Goal: Use online tool/utility

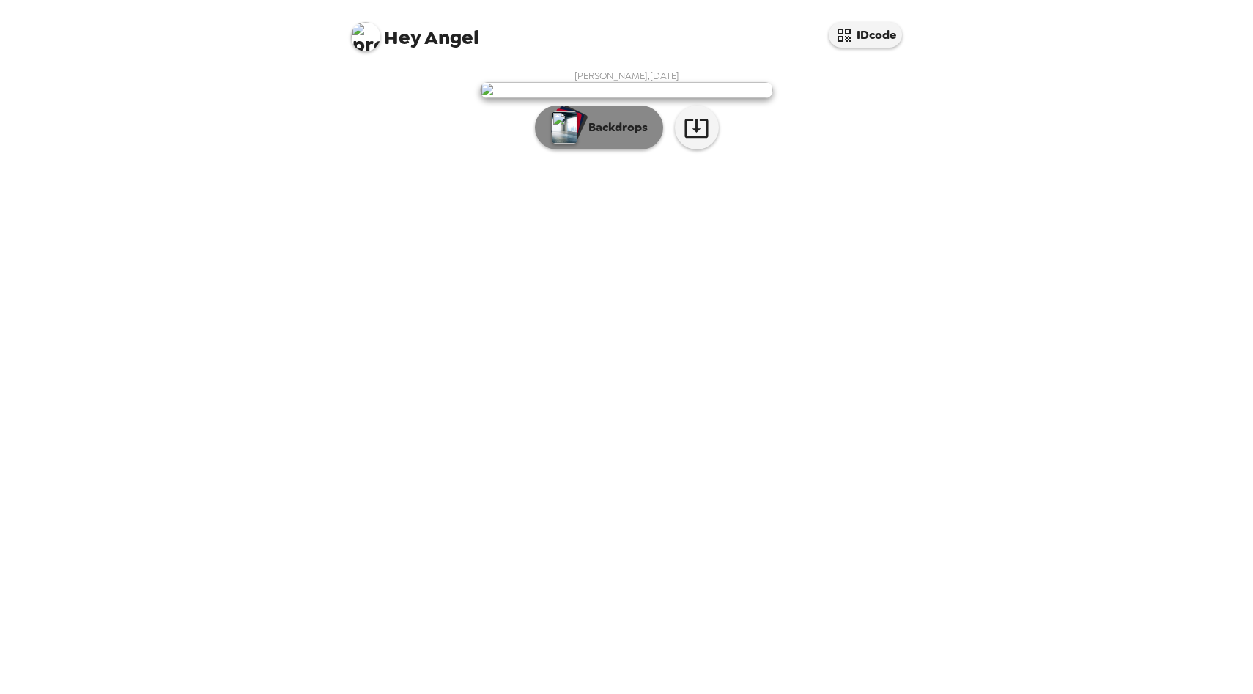
click at [623, 149] on button "Backdrops" at bounding box center [599, 127] width 128 height 44
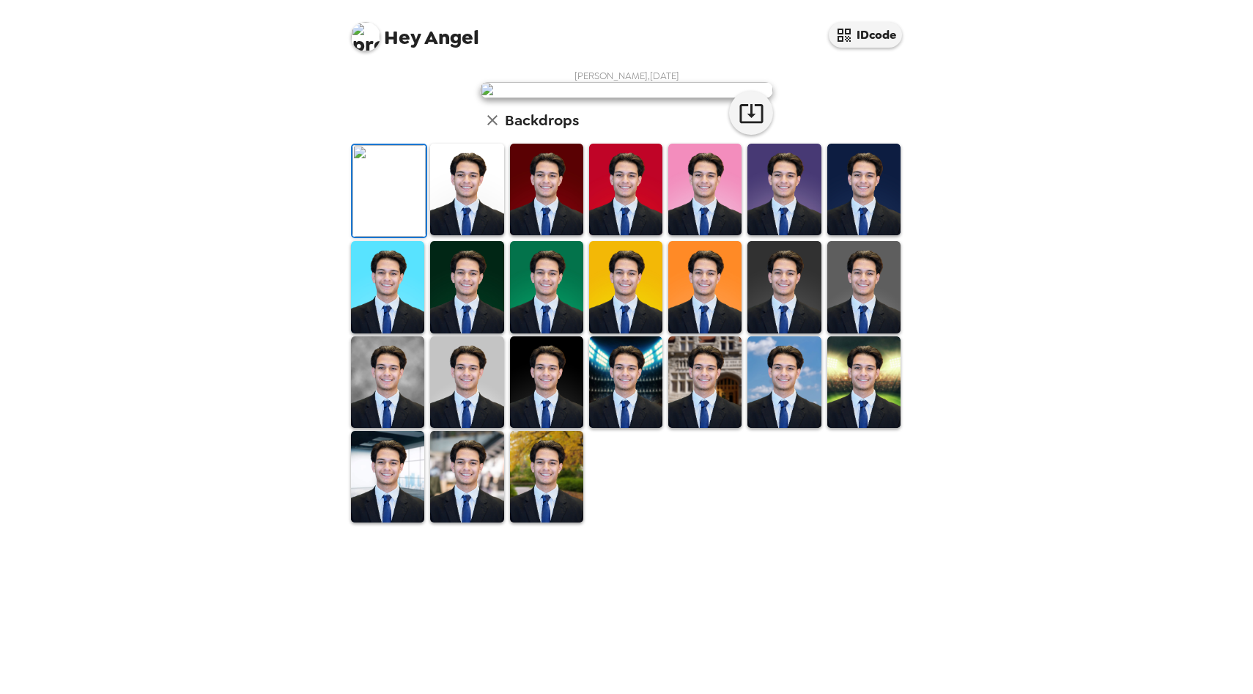
scroll to position [48, 0]
click at [503, 235] on img at bounding box center [466, 190] width 73 height 92
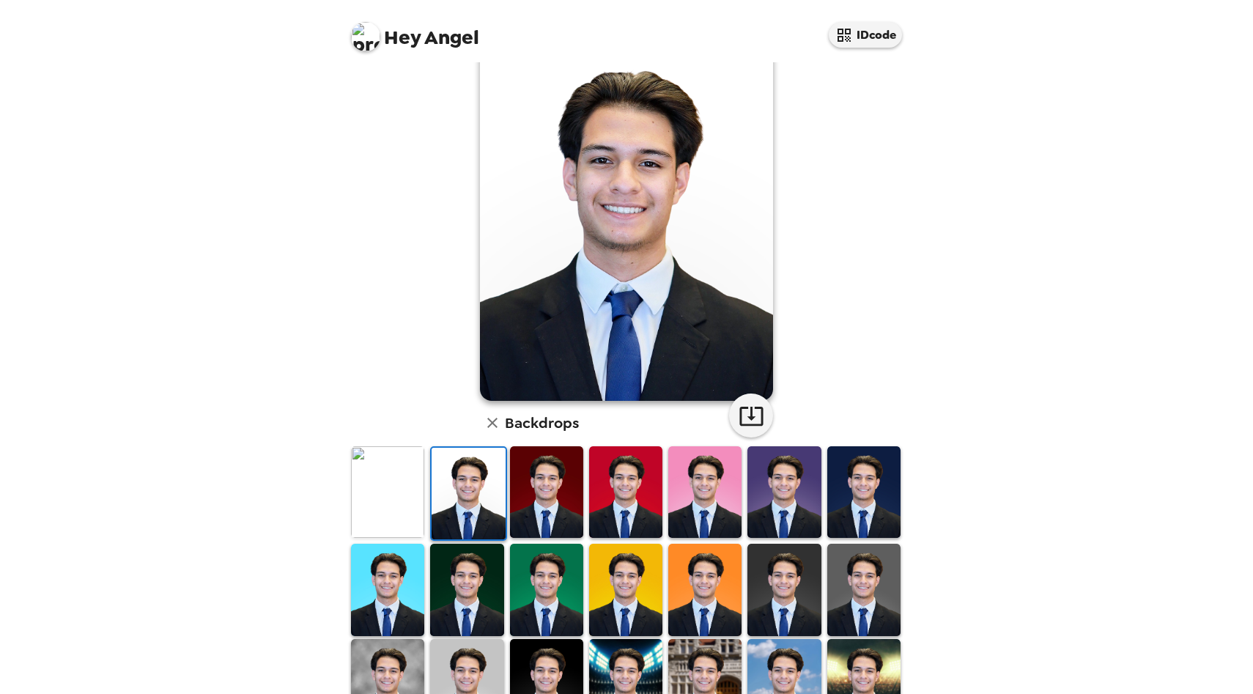
click at [543, 483] on img at bounding box center [546, 492] width 73 height 92
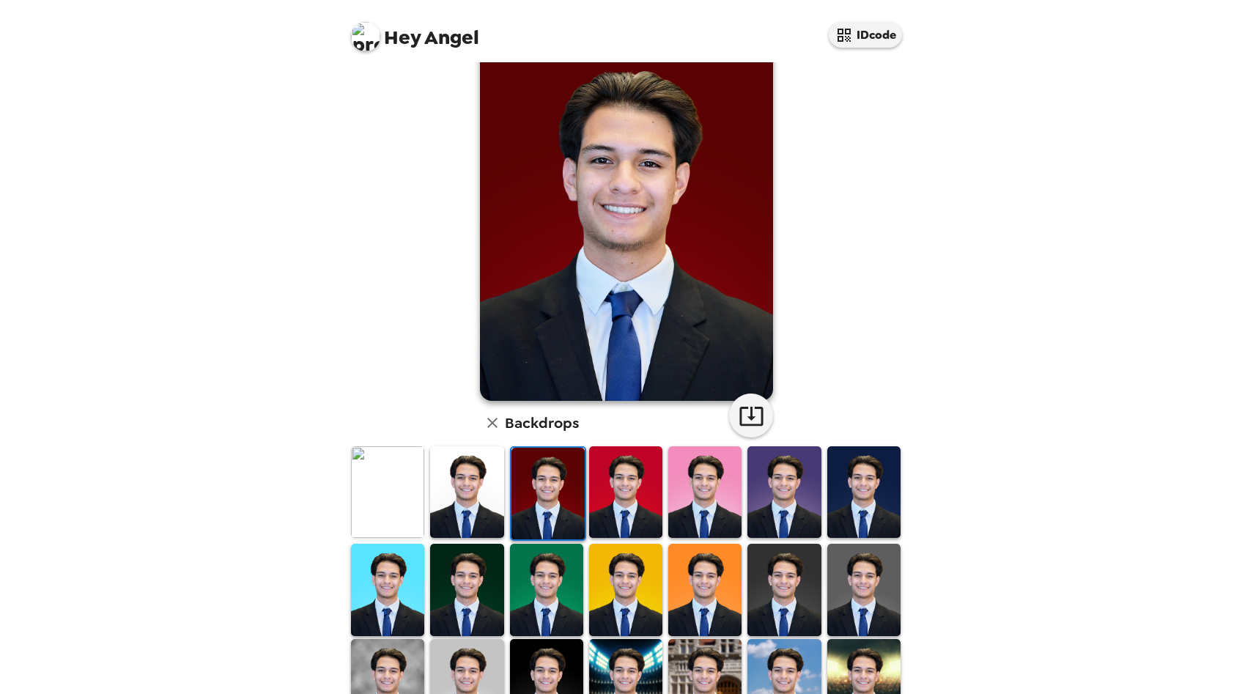
click at [599, 492] on img at bounding box center [625, 492] width 73 height 92
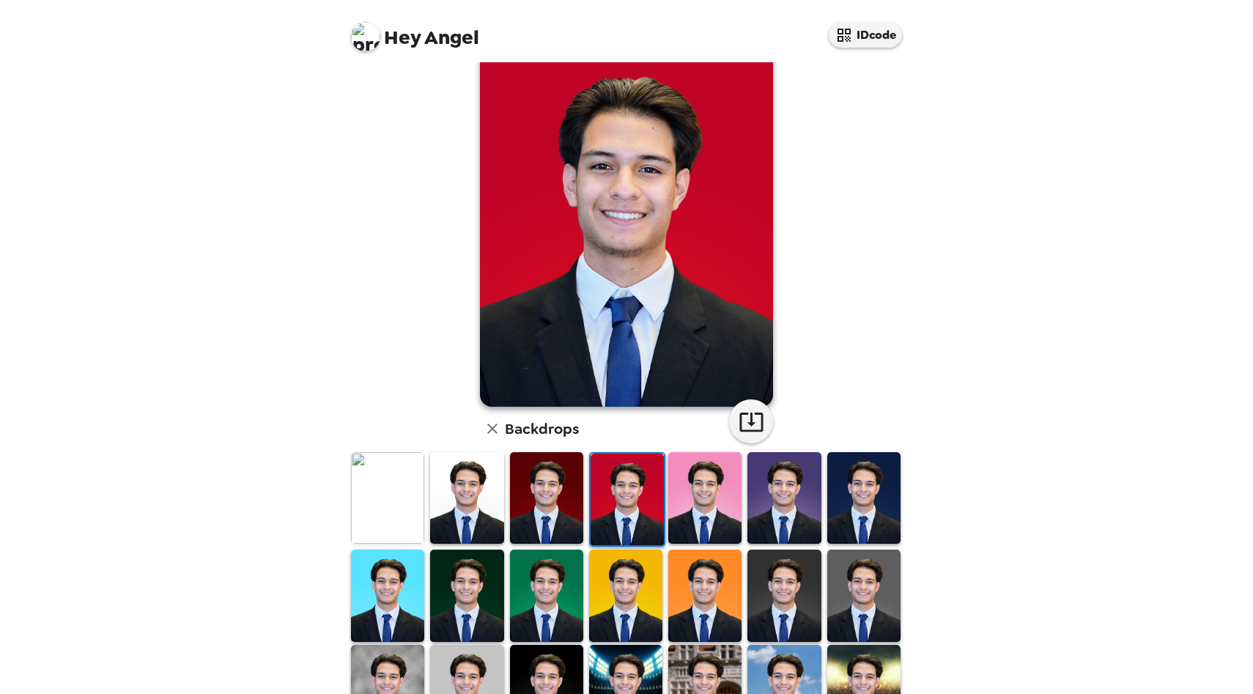
scroll to position [150, 0]
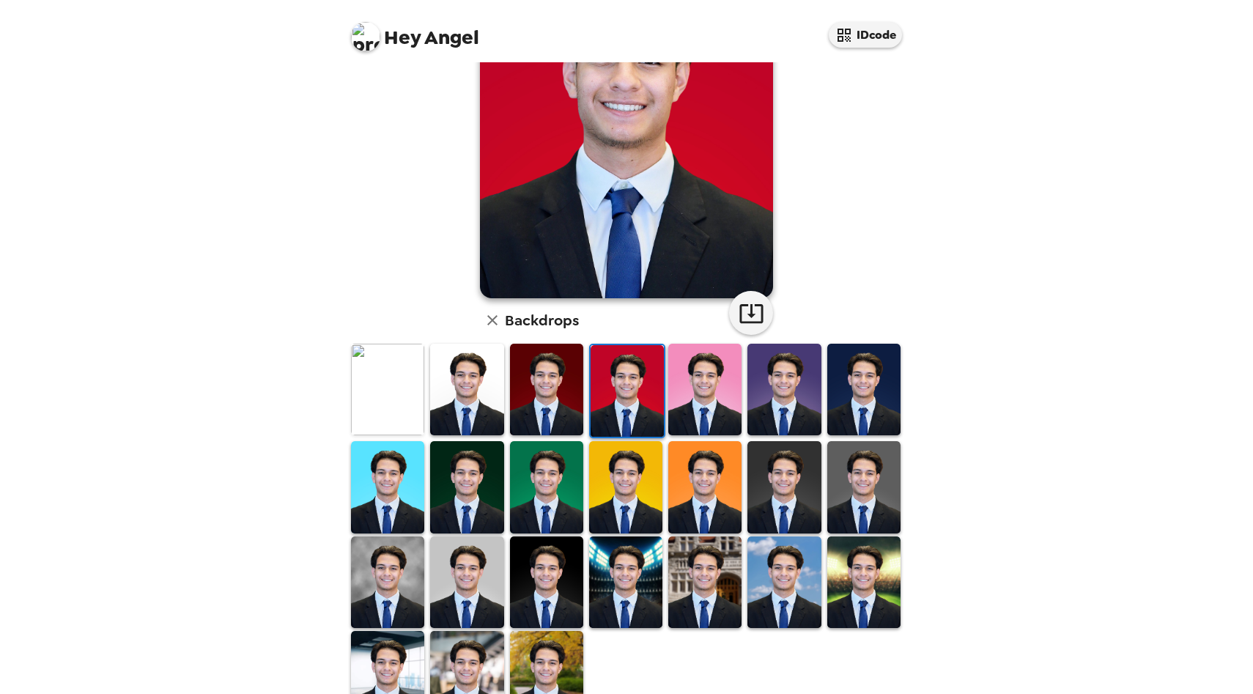
click at [853, 413] on img at bounding box center [863, 390] width 73 height 92
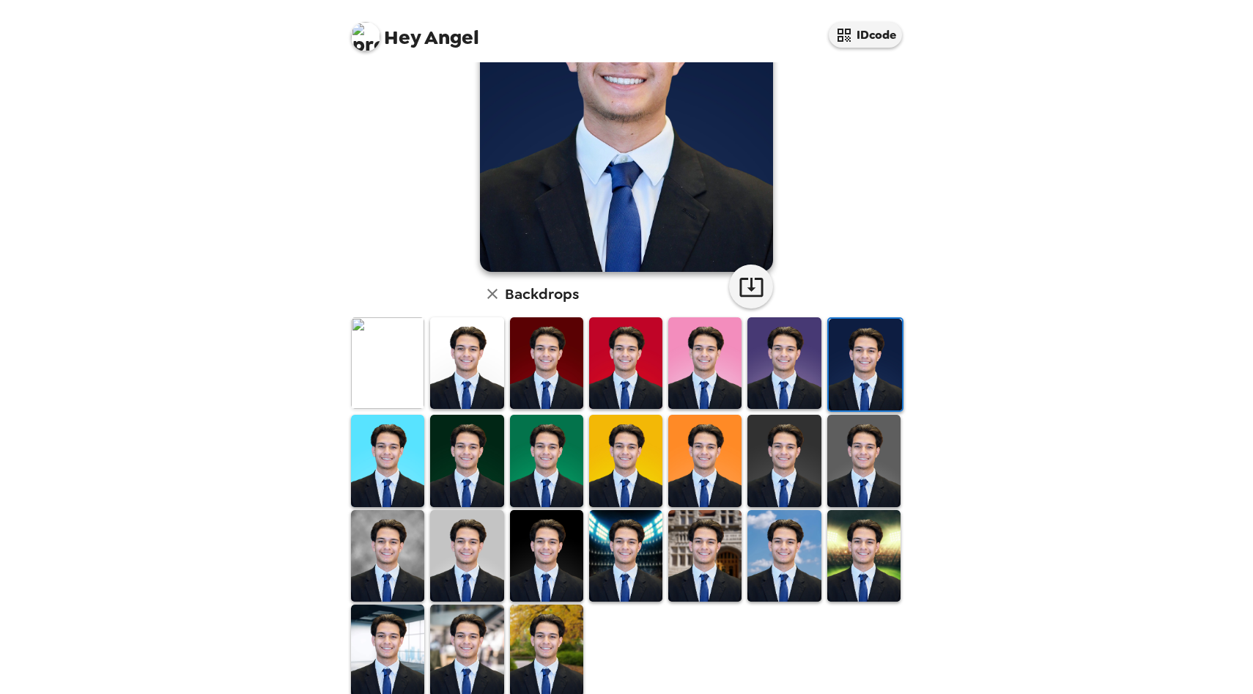
scroll to position [183, 0]
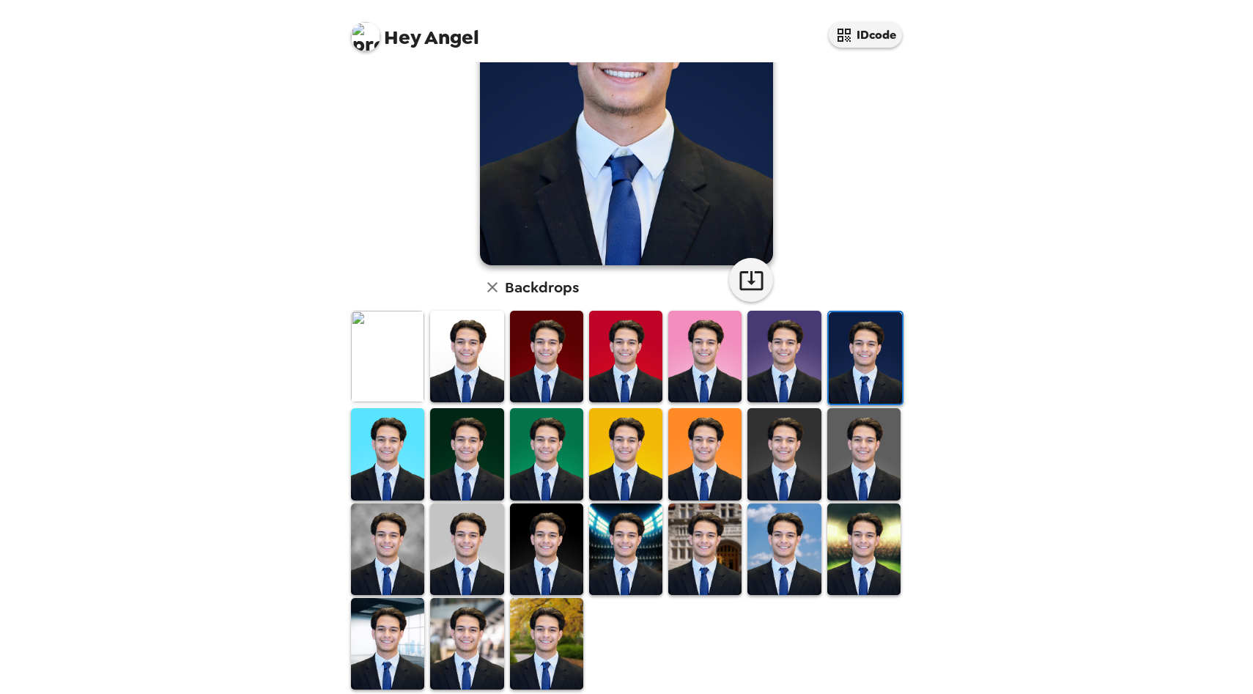
click at [491, 444] on img at bounding box center [466, 454] width 73 height 92
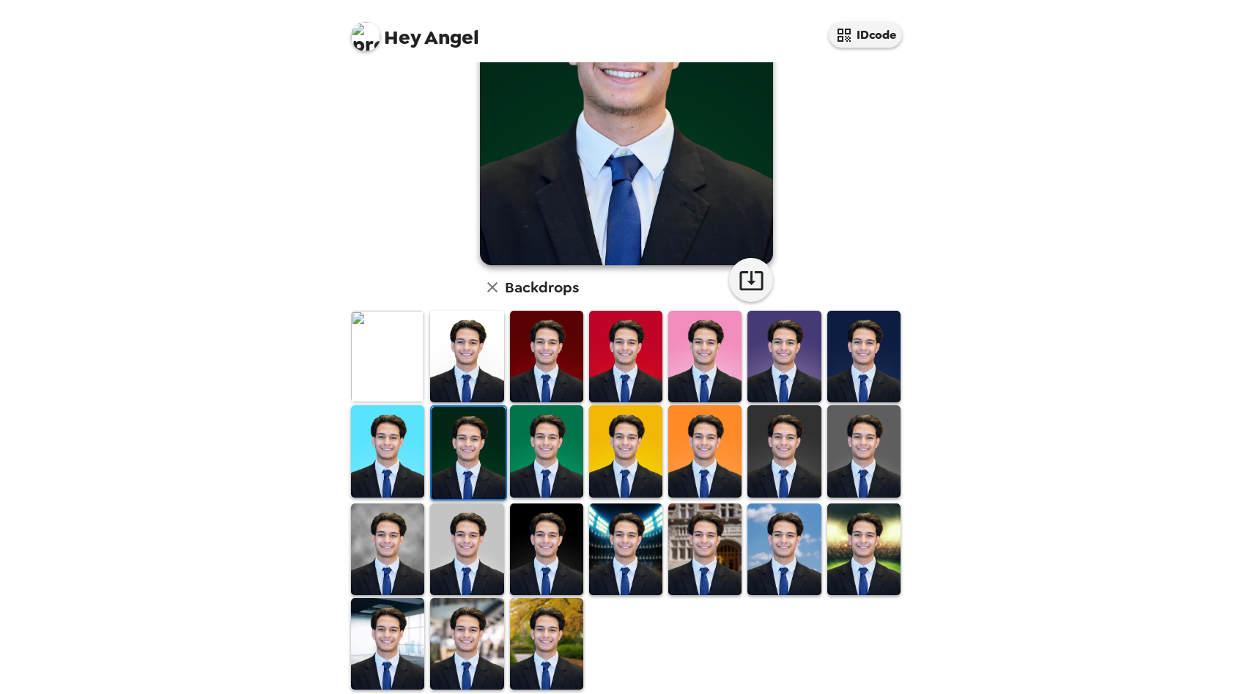
scroll to position [166, 0]
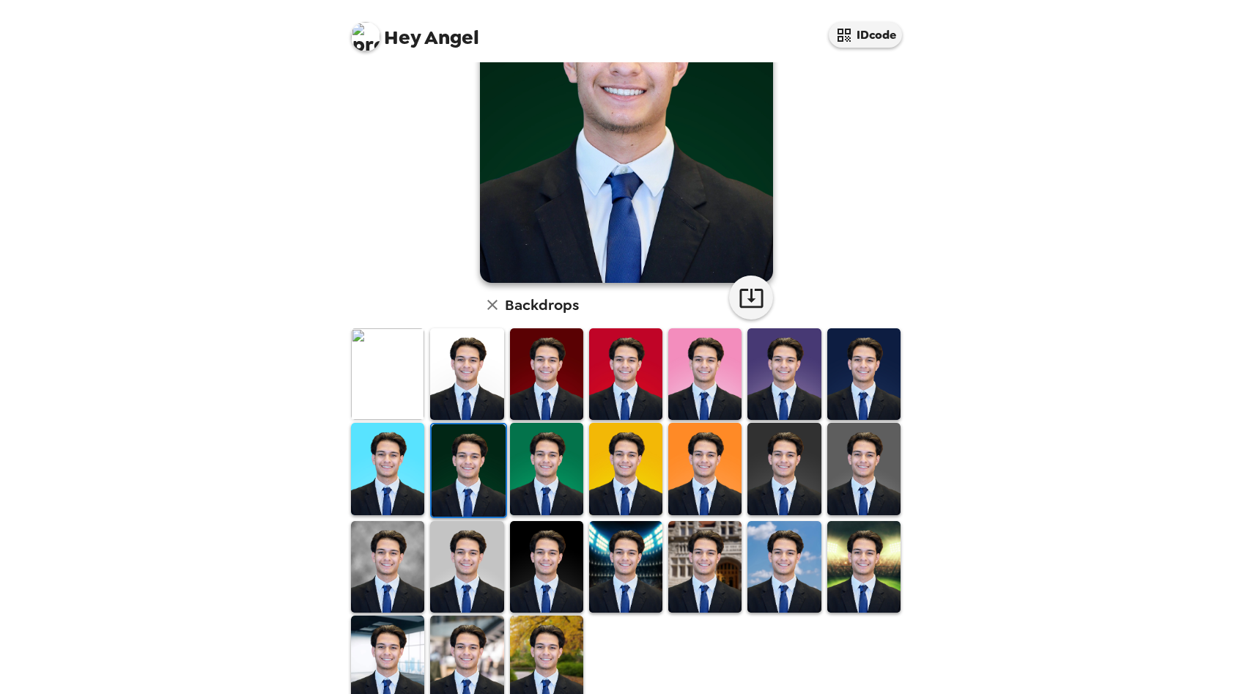
click at [540, 569] on img at bounding box center [546, 567] width 73 height 92
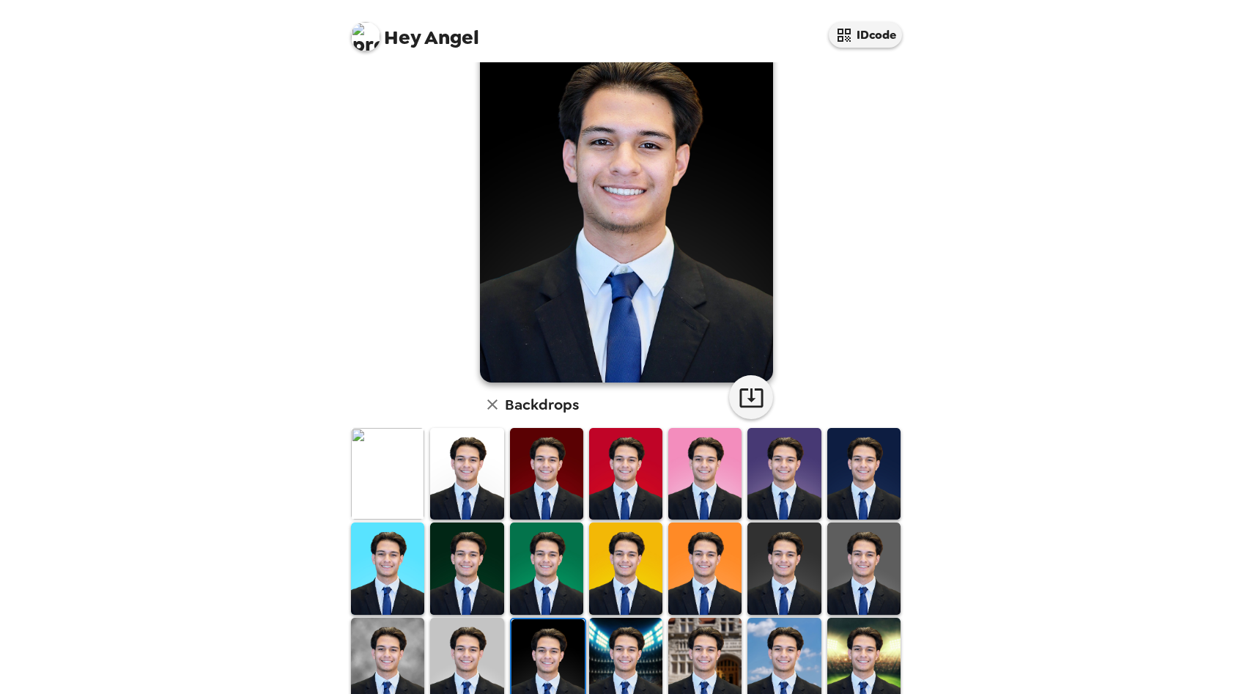
scroll to position [203, 0]
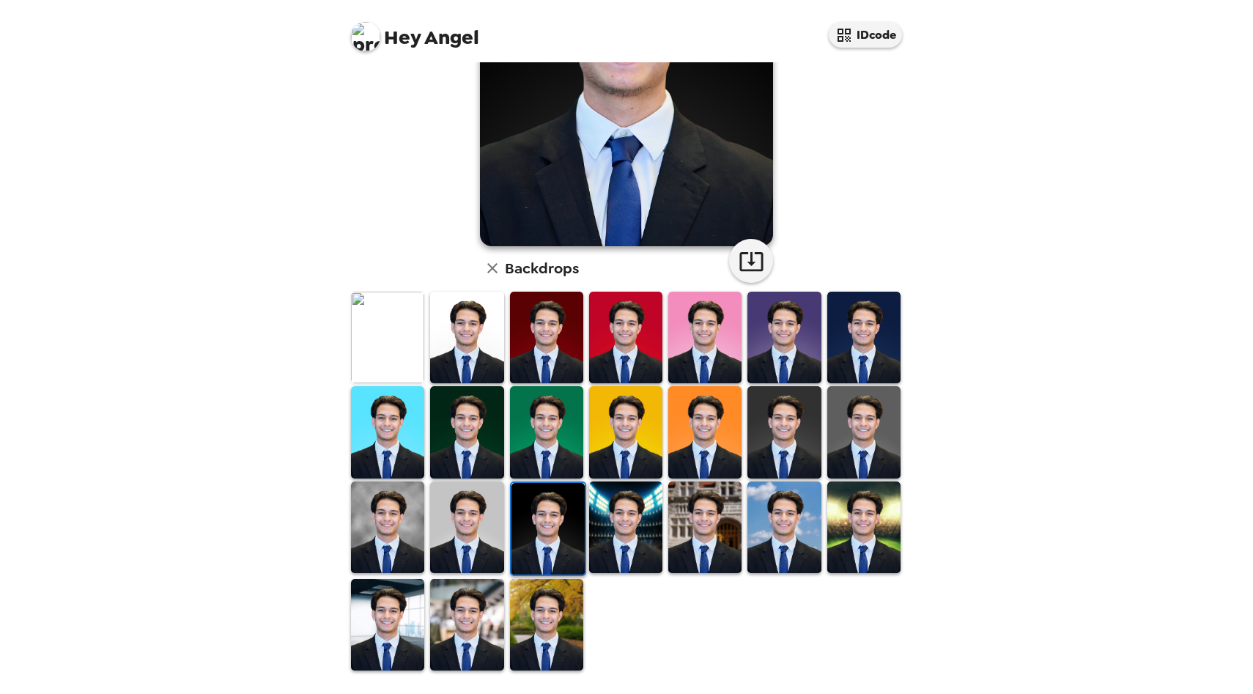
click at [468, 616] on img at bounding box center [466, 625] width 73 height 92
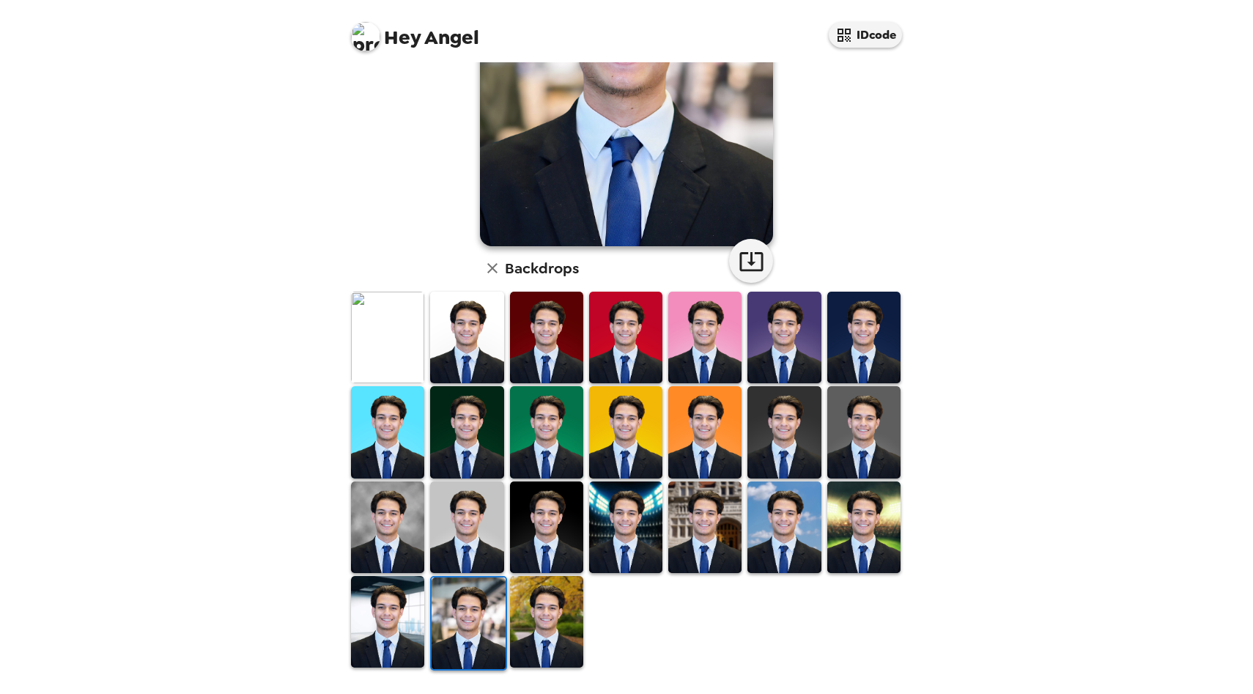
scroll to position [0, 0]
click at [535, 629] on img at bounding box center [546, 622] width 73 height 92
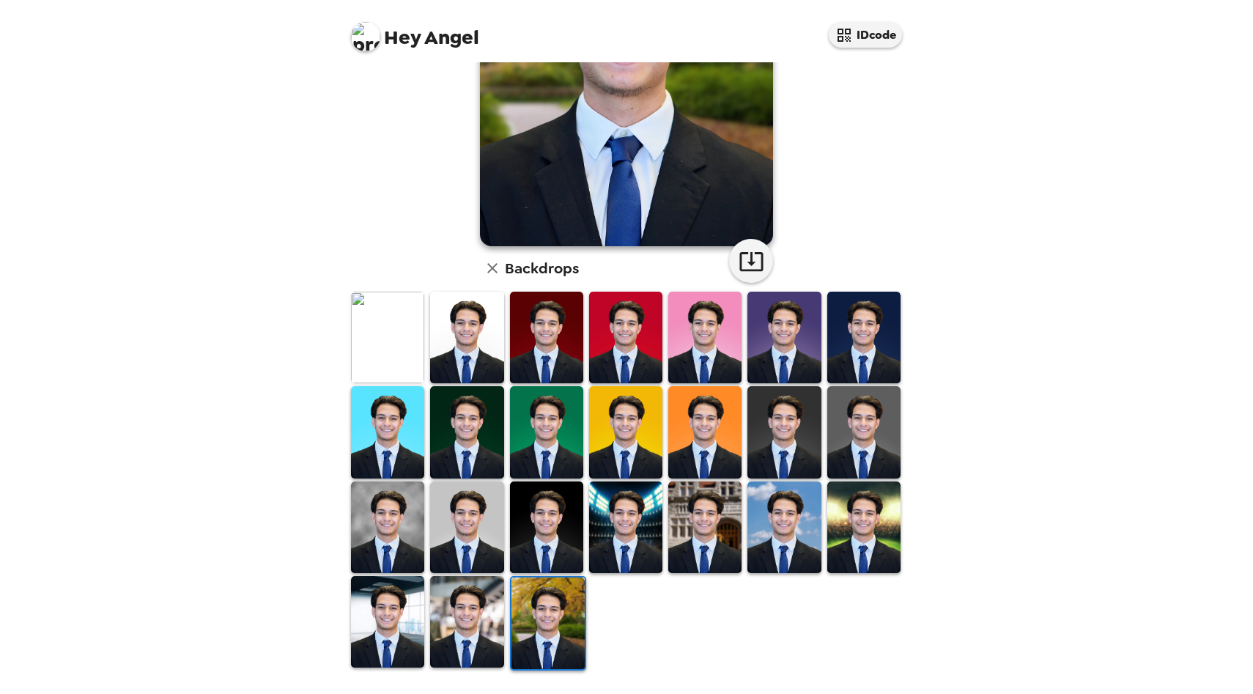
click at [421, 628] on img at bounding box center [387, 622] width 73 height 92
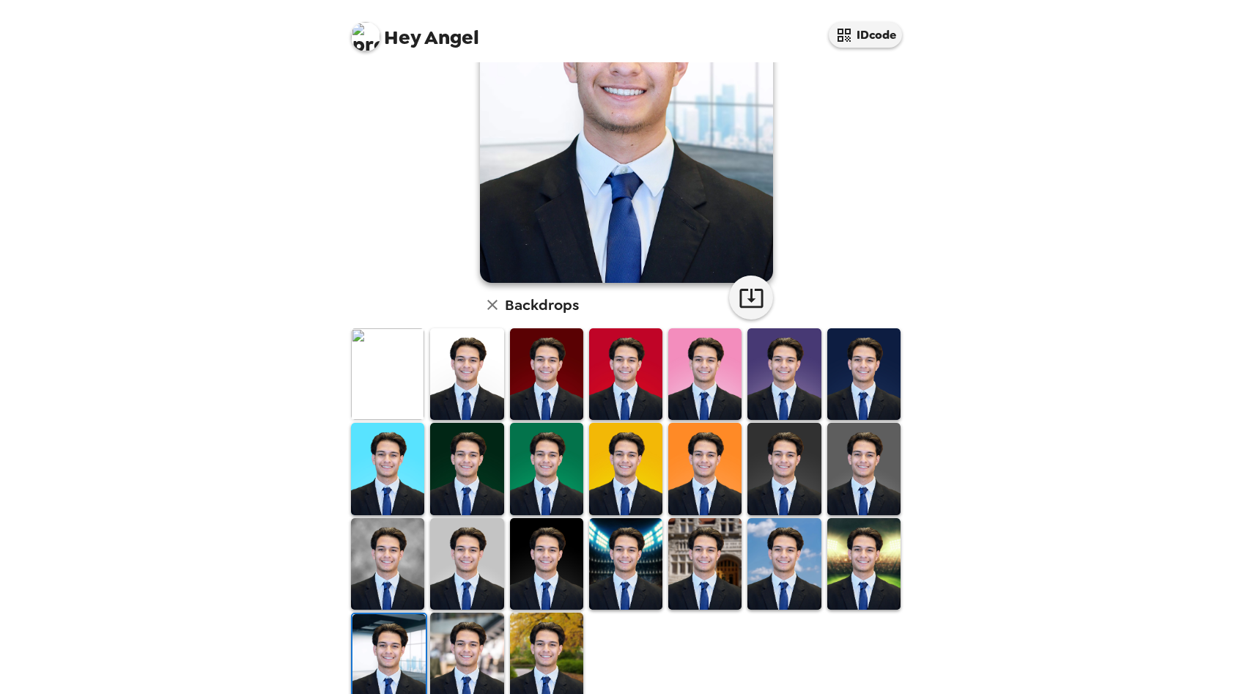
scroll to position [119, 0]
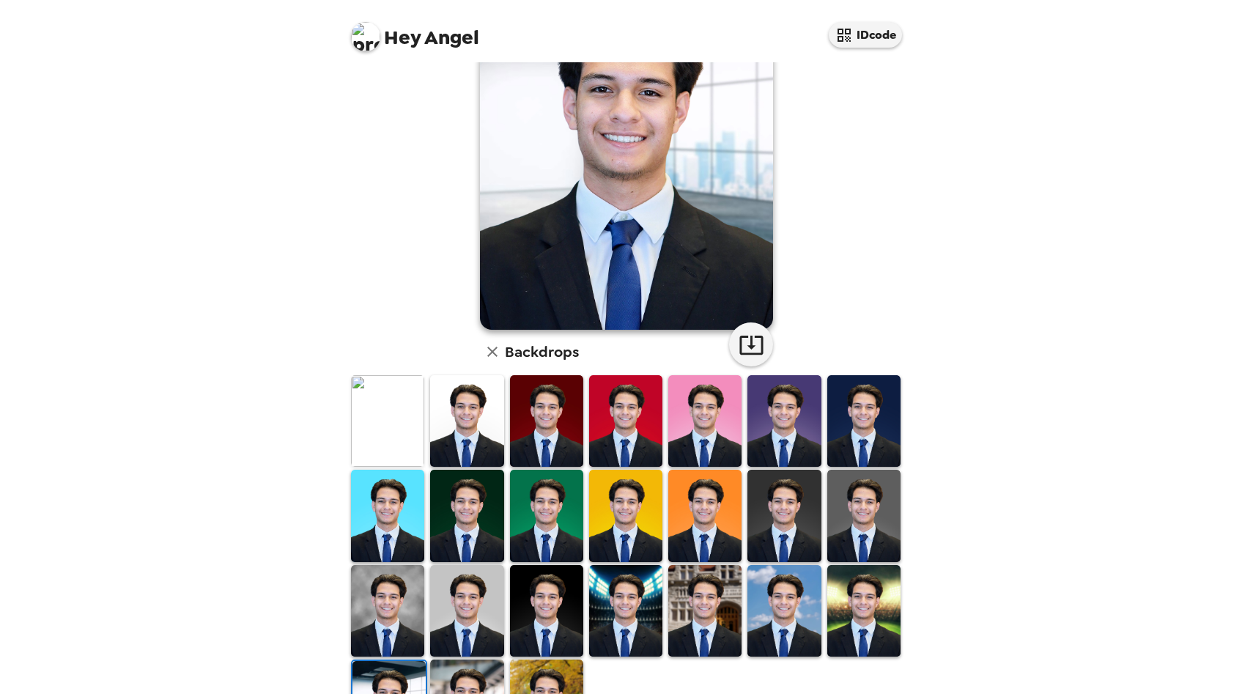
click at [458, 423] on img at bounding box center [466, 421] width 73 height 92
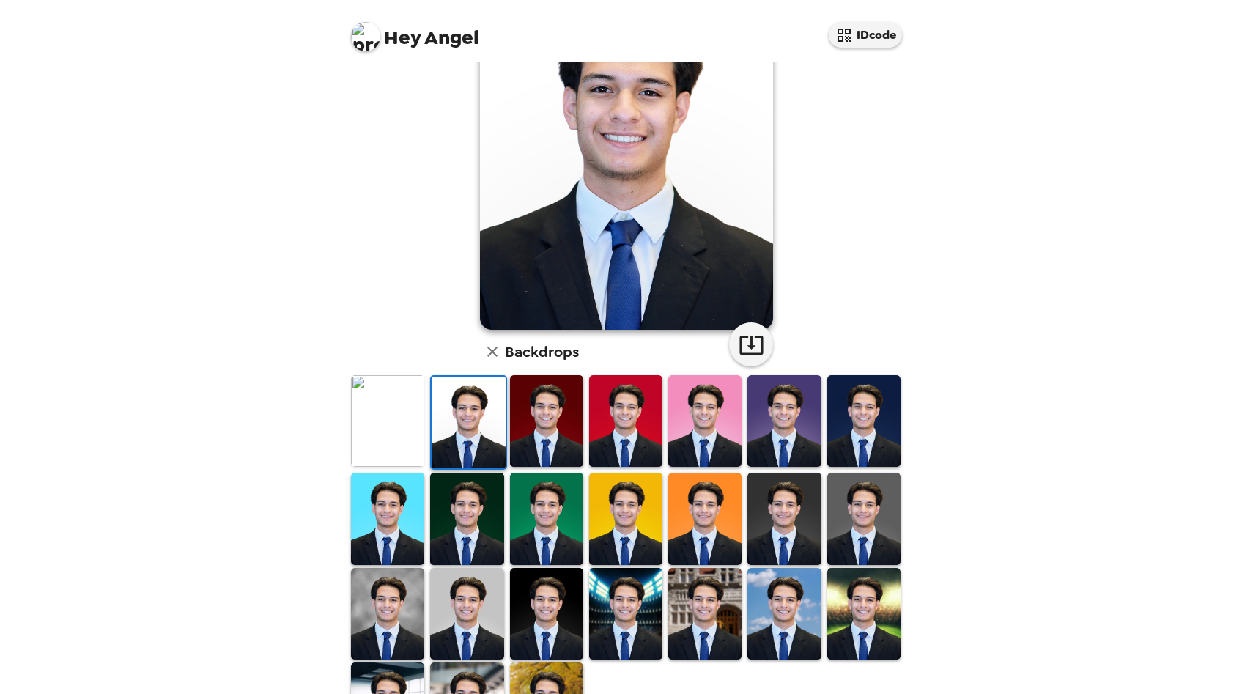
scroll to position [0, 0]
